Goal: Information Seeking & Learning: Learn about a topic

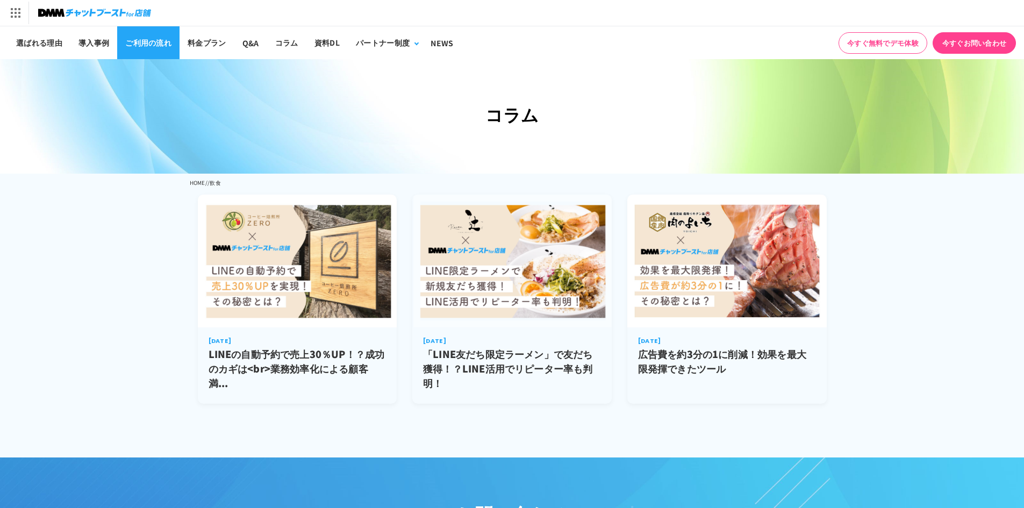
click at [154, 40] on link "ご利用の流れ" at bounding box center [148, 42] width 62 height 33
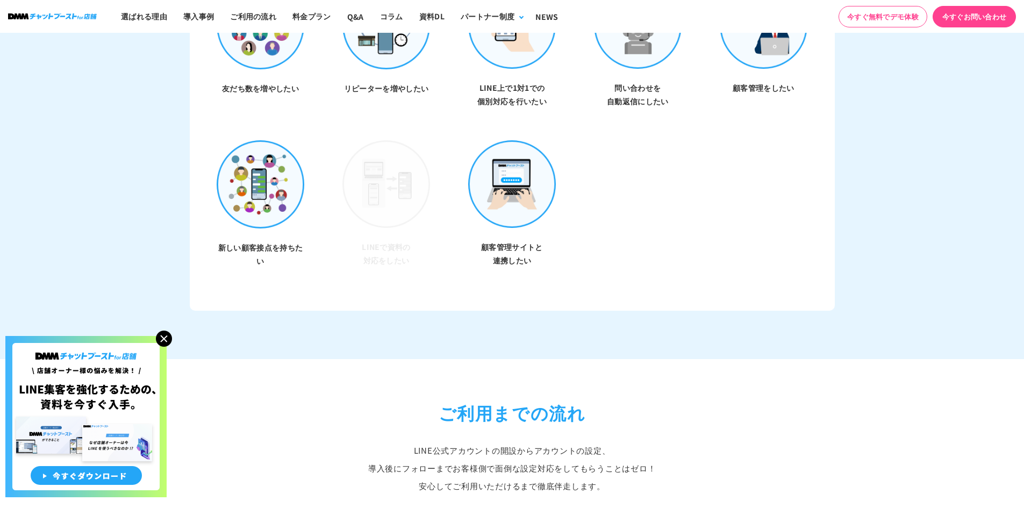
scroll to position [3602, 0]
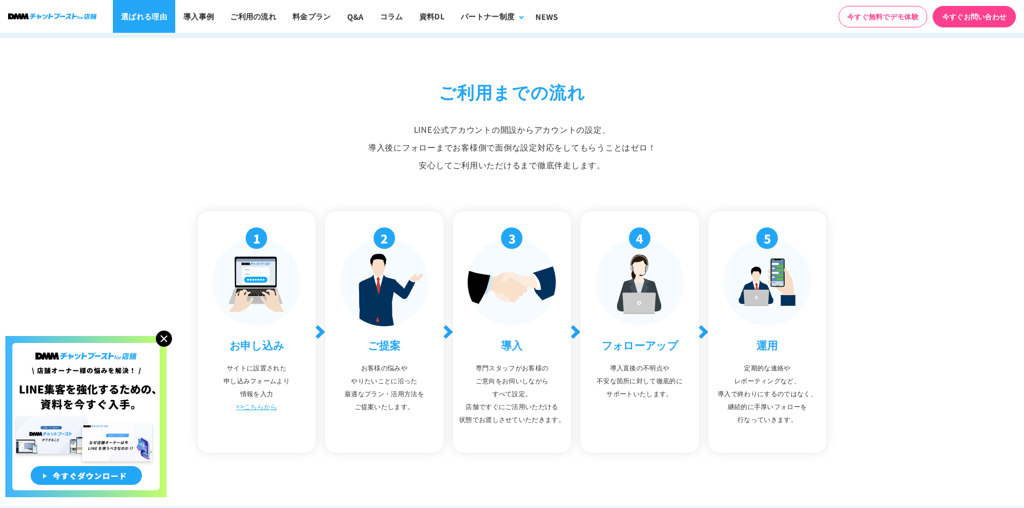
click at [137, 17] on link "選ばれる理由" at bounding box center [144, 16] width 62 height 33
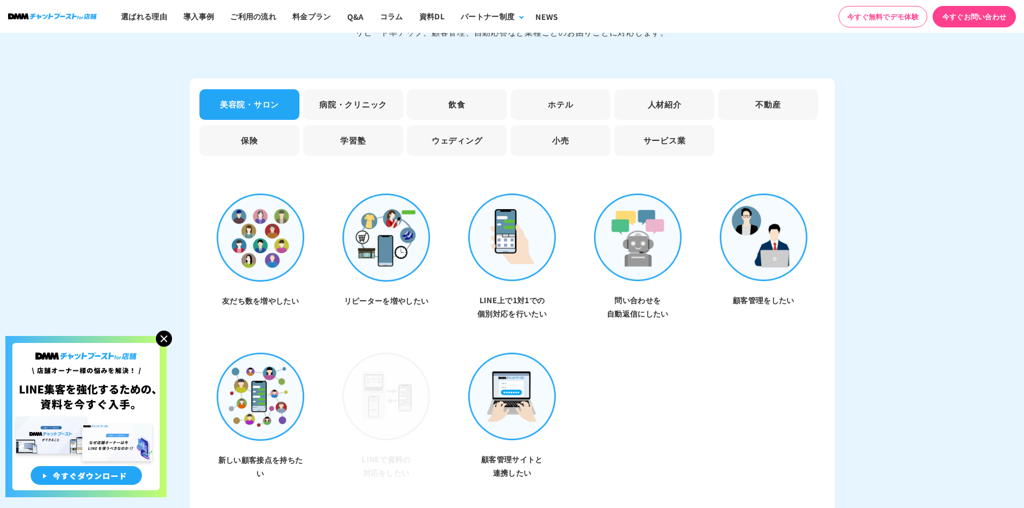
scroll to position [3069, 0]
click at [347, 102] on li "病院・クリニック" at bounding box center [353, 104] width 100 height 31
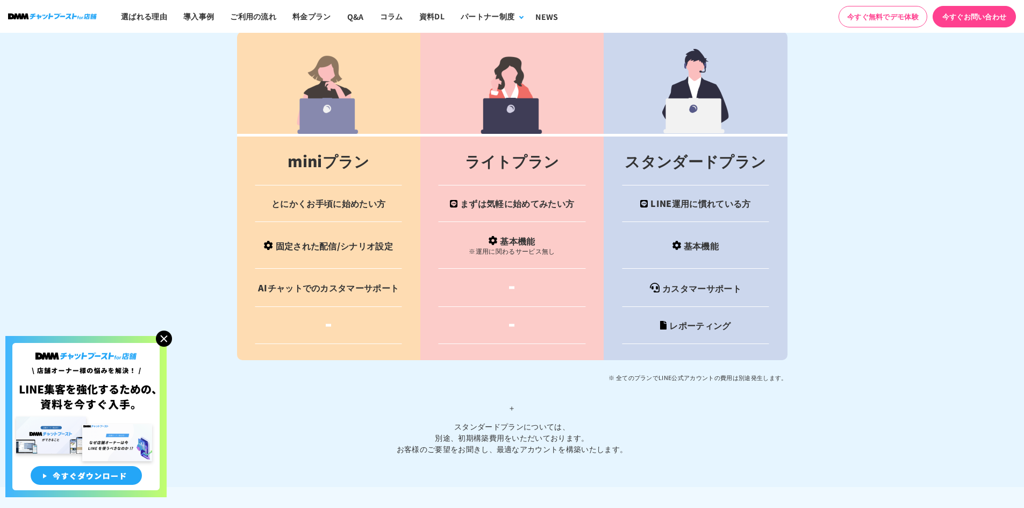
scroll to position [4233, 0]
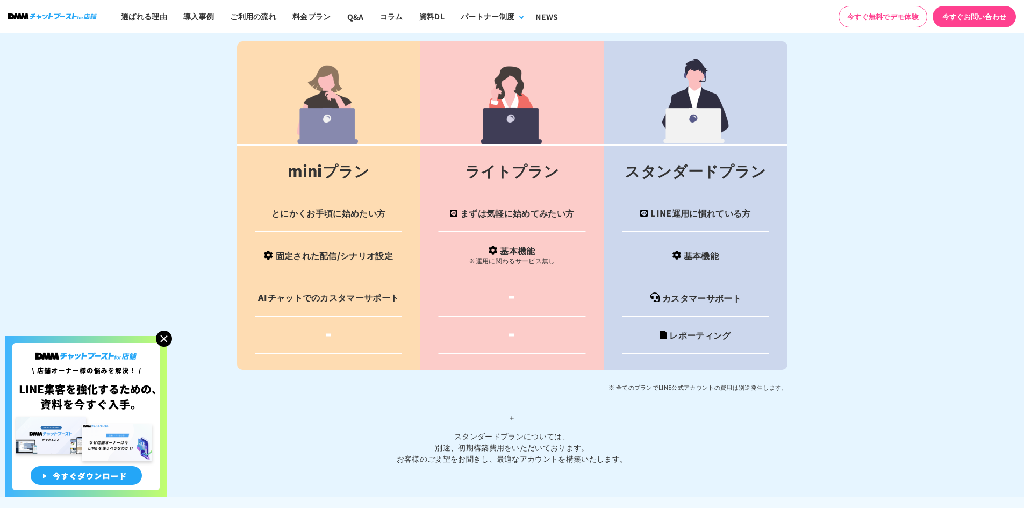
click at [353, 177] on td "miniプラン" at bounding box center [328, 170] width 183 height 50
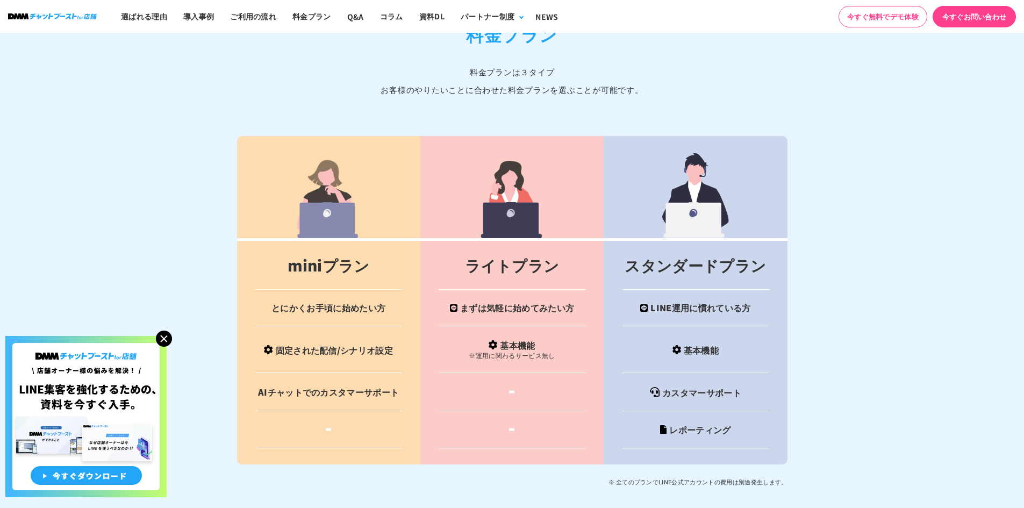
scroll to position [4138, 0]
click at [89, 14] on img at bounding box center [52, 16] width 89 height 6
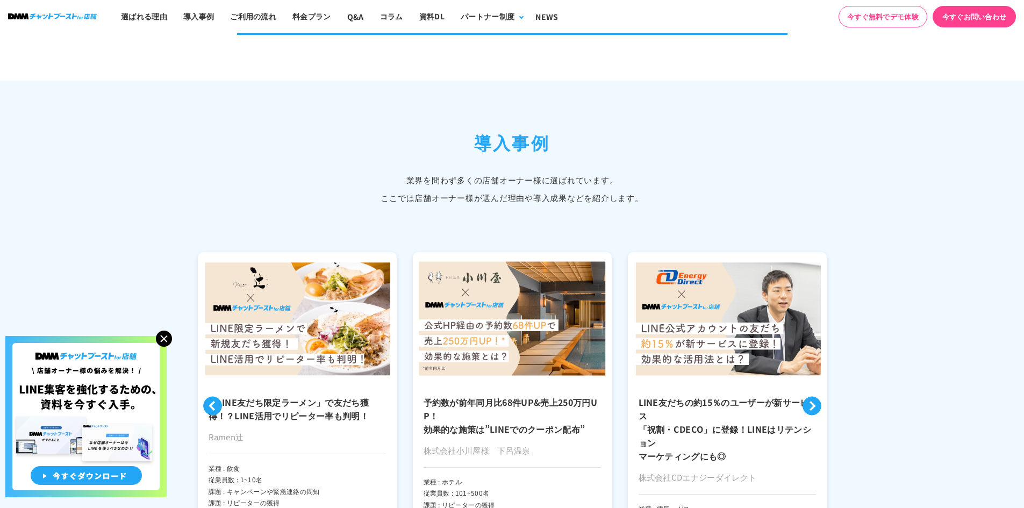
scroll to position [2380, 0]
